Goal: Check status: Check status

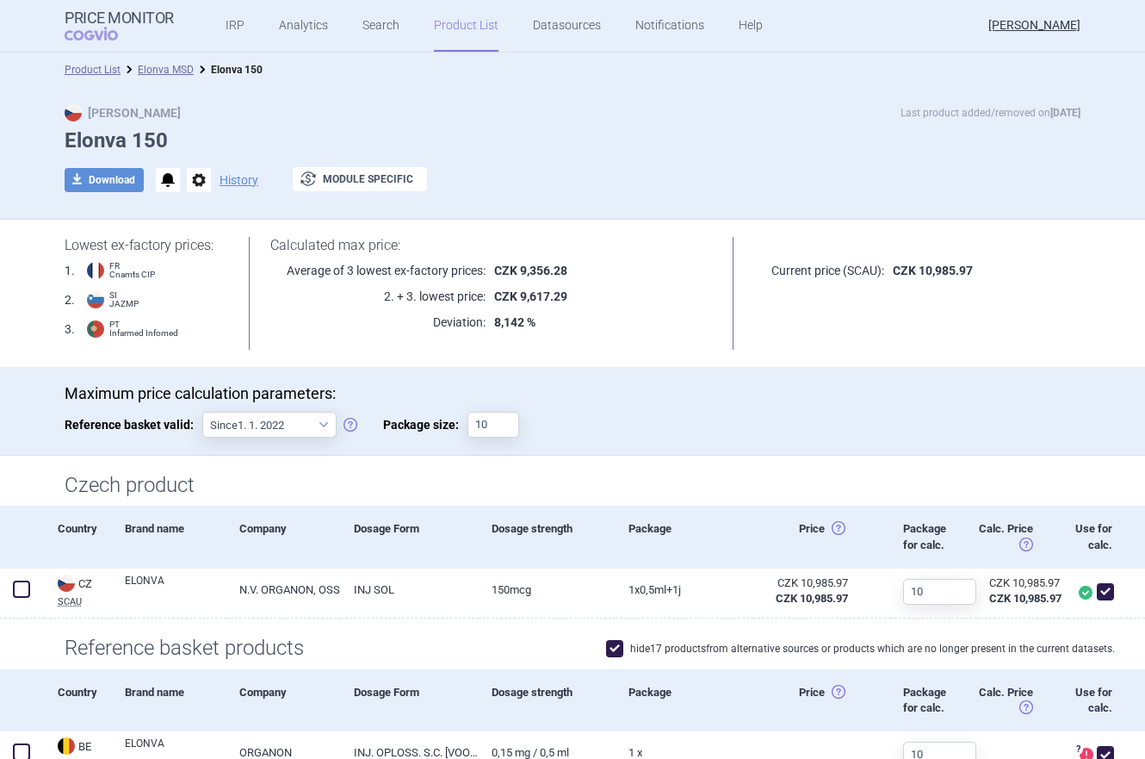
click at [759, 98] on div "Max Price Last product added/removed on 25 Jun 2018 Elonva 150 download Downloa…" at bounding box center [572, 153] width 1145 height 133
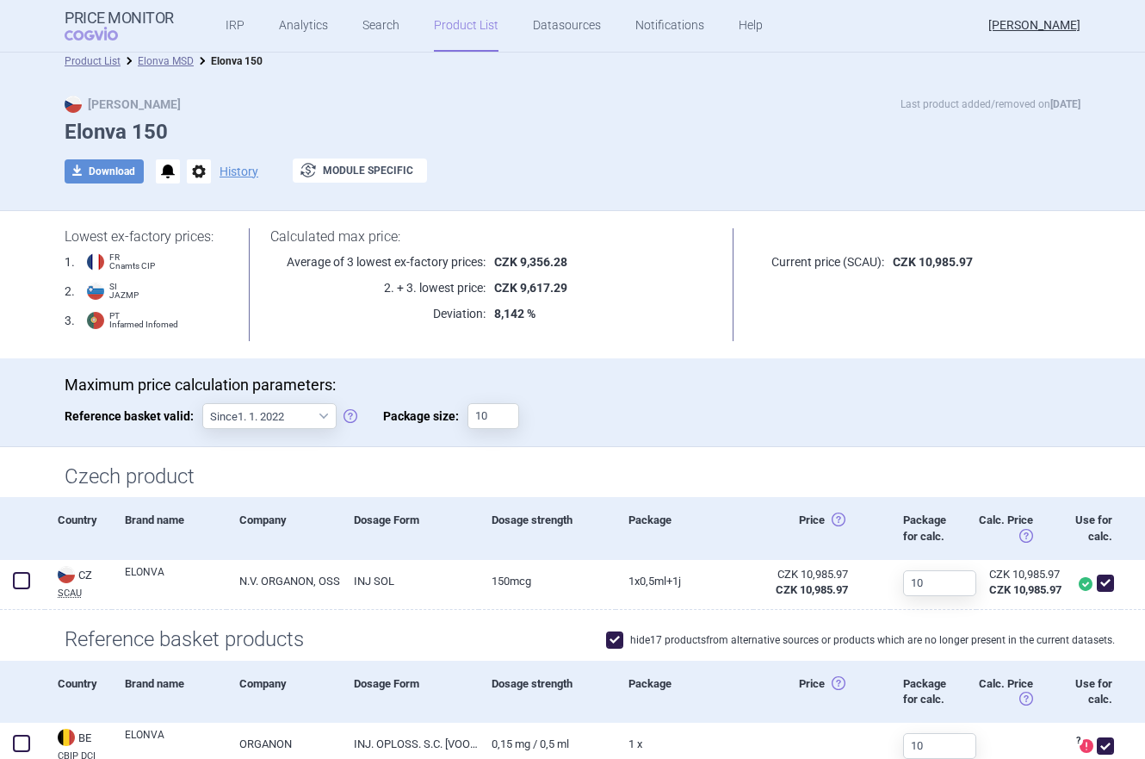
scroll to position [91, 0]
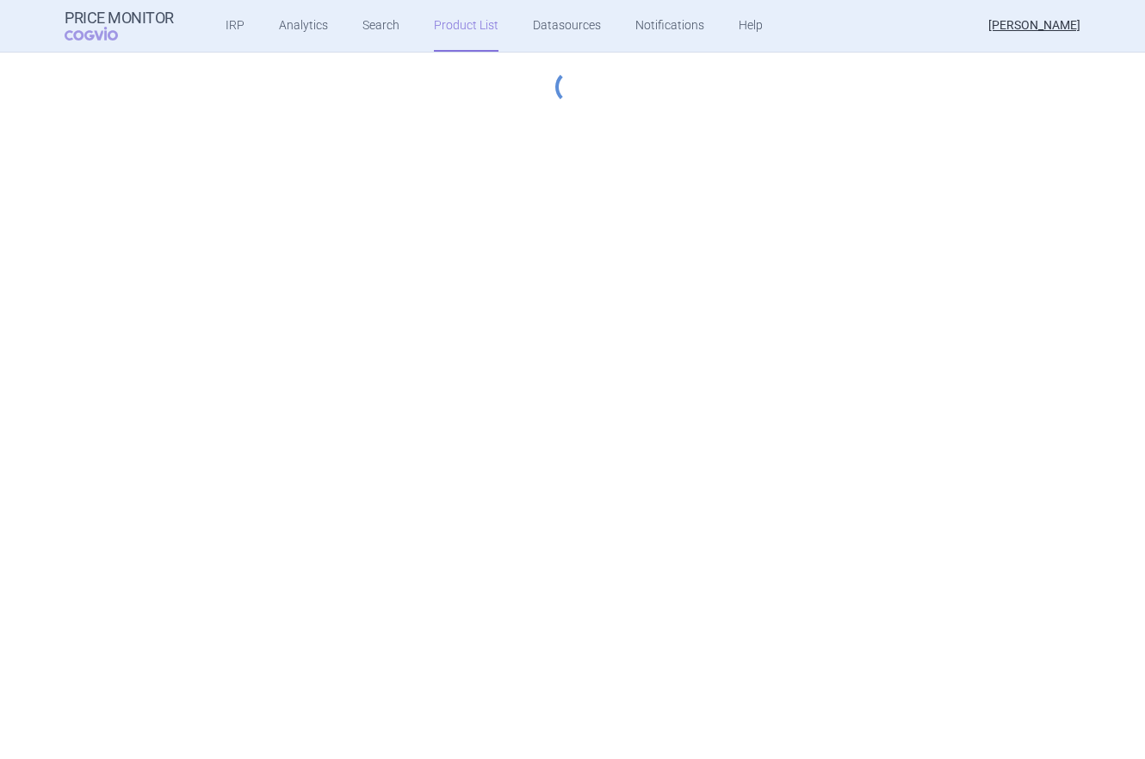
select select "[DATE]"
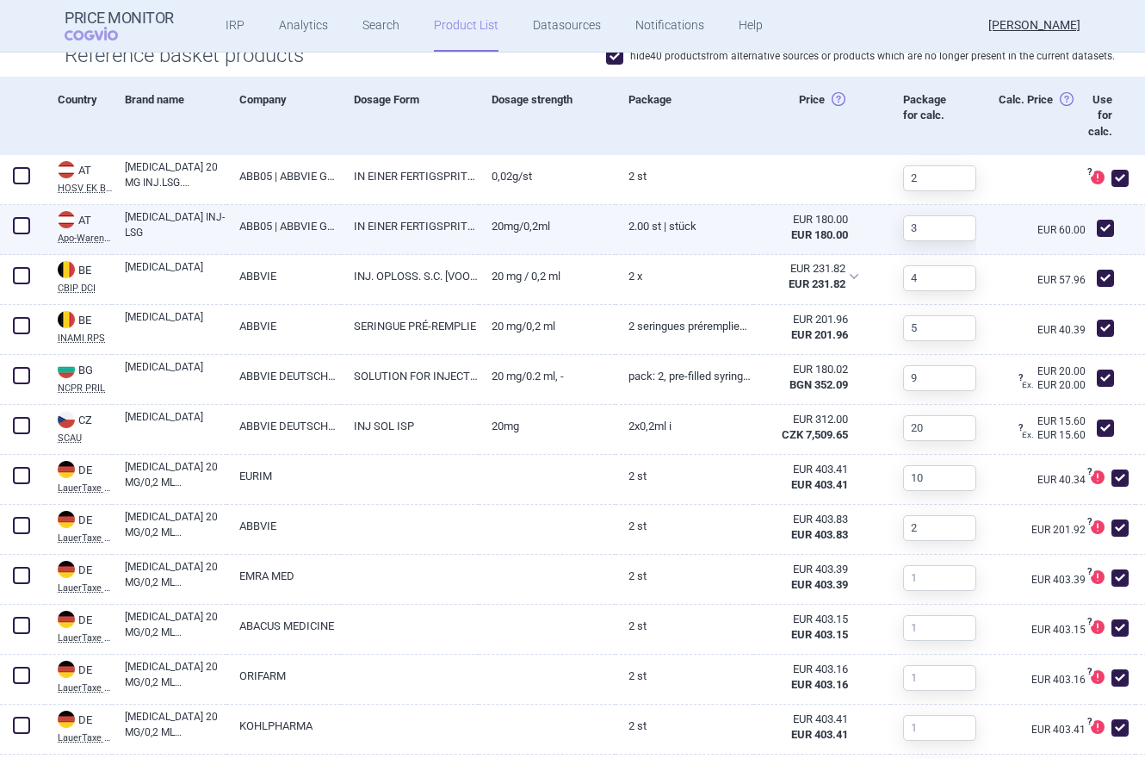
scroll to position [697, 0]
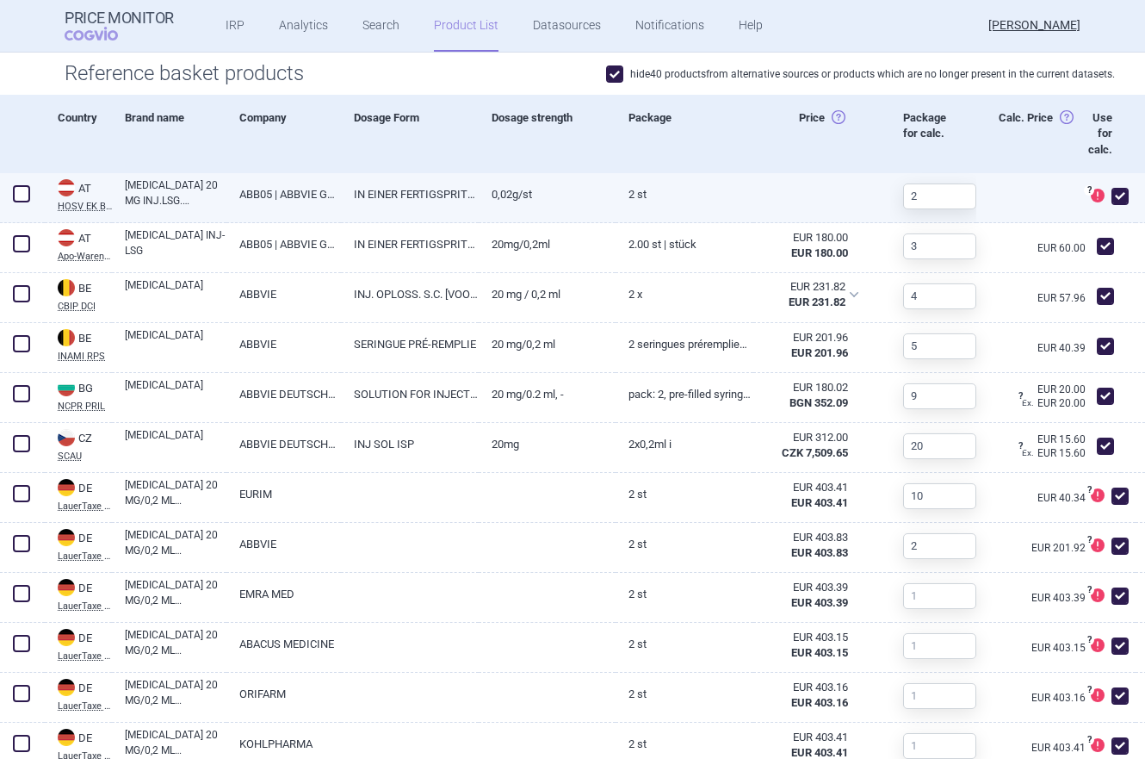
click at [1140, 181] on link at bounding box center [1148, 179] width 24 height 13
select select "EUR"
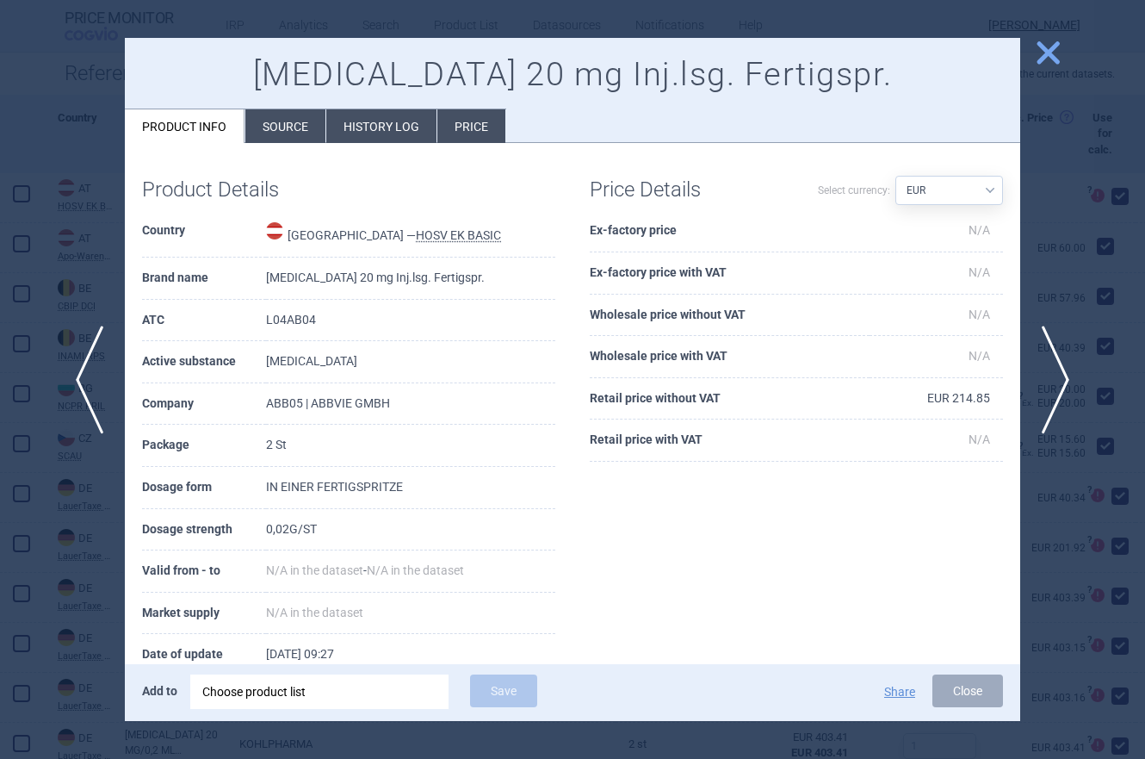
click at [1051, 59] on span "close" at bounding box center [1048, 53] width 30 height 30
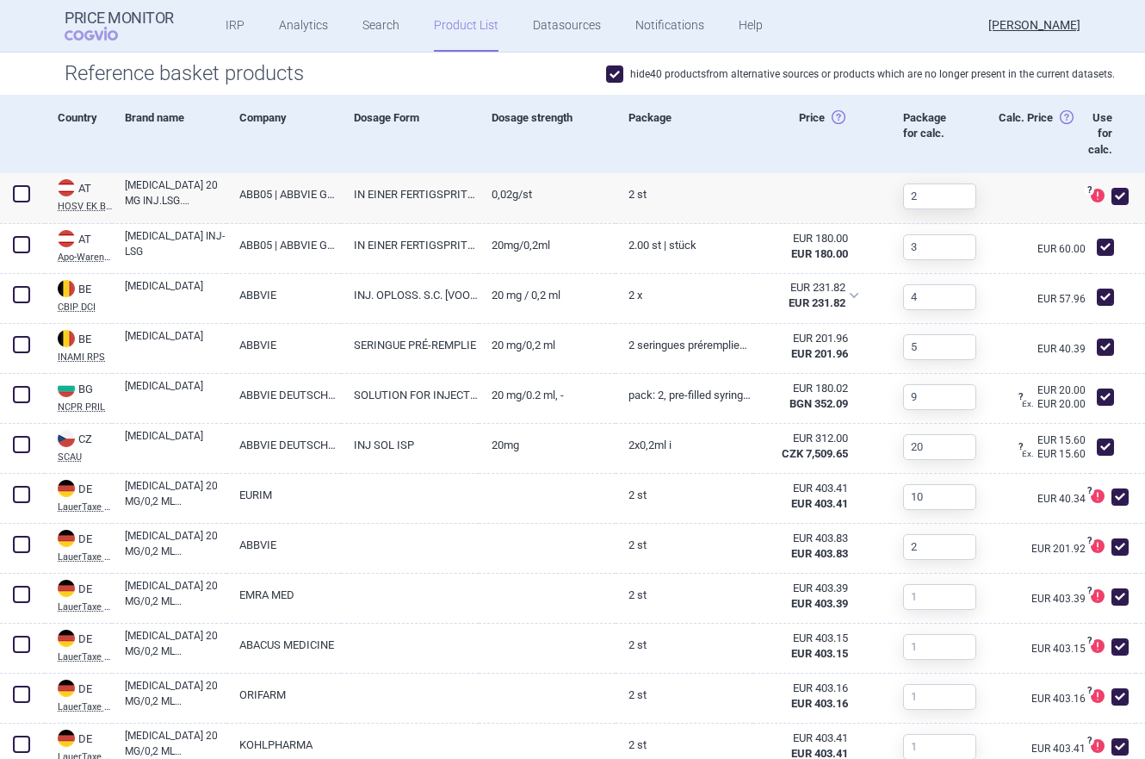
click at [614, 72] on span at bounding box center [614, 73] width 17 height 17
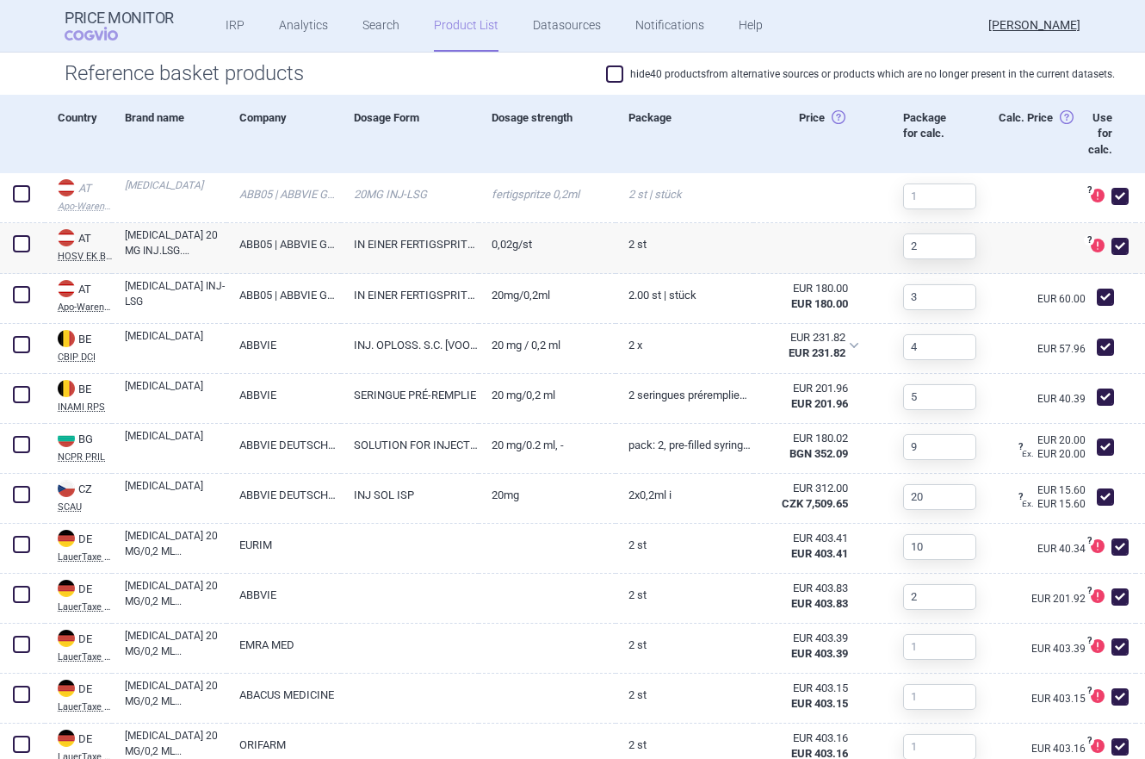
click at [614, 72] on span at bounding box center [614, 73] width 17 height 17
checkbox input "true"
